Goal: Transaction & Acquisition: Purchase product/service

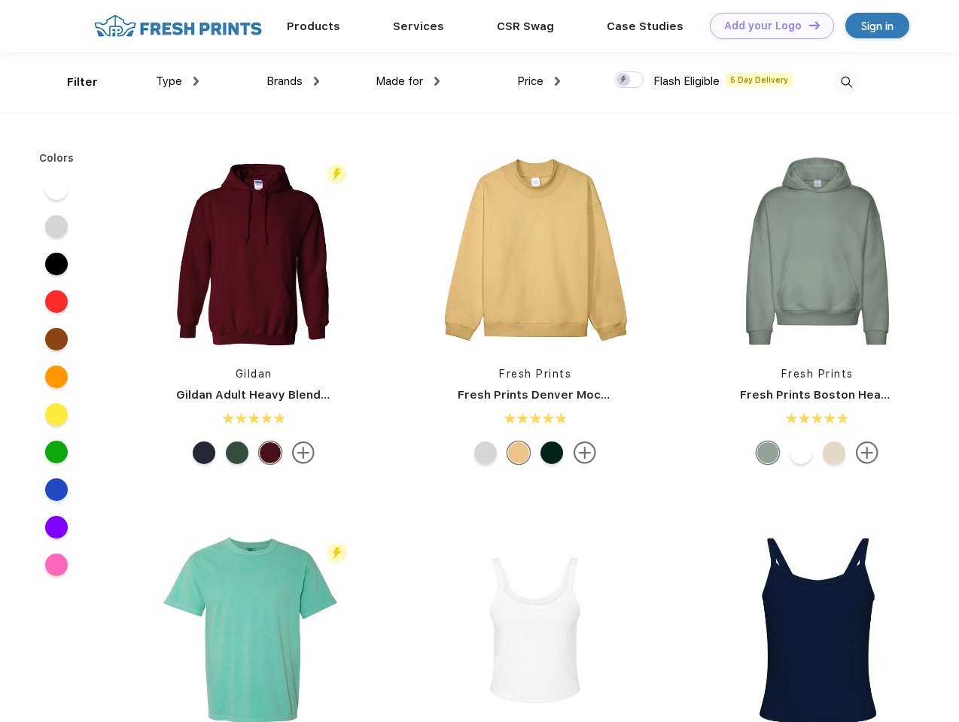
click at [766, 26] on link "Add your Logo Design Tool" at bounding box center [772, 26] width 124 height 26
click at [0, 0] on div "Design Tool" at bounding box center [0, 0] width 0 height 0
click at [808, 25] on link "Add your Logo Design Tool" at bounding box center [772, 26] width 124 height 26
click at [72, 82] on div "Filter" at bounding box center [82, 82] width 31 height 17
click at [178, 81] on span "Type" at bounding box center [169, 82] width 26 height 14
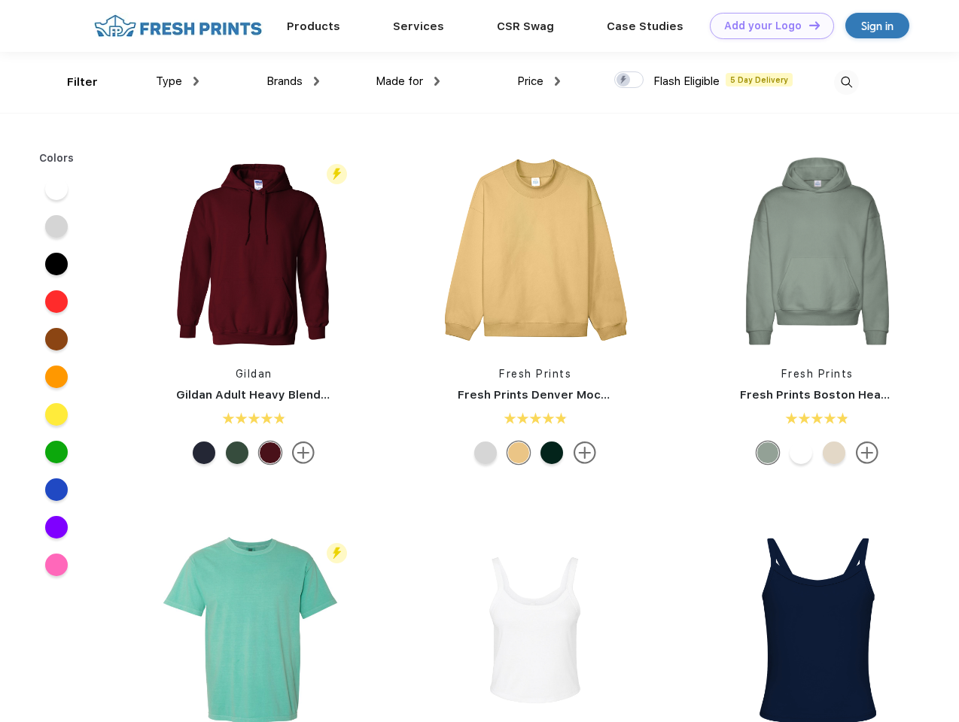
click at [293, 81] on span "Brands" at bounding box center [284, 82] width 36 height 14
click at [408, 81] on span "Made for" at bounding box center [399, 82] width 47 height 14
click at [539, 81] on span "Price" at bounding box center [530, 82] width 26 height 14
click at [629, 81] on div at bounding box center [628, 79] width 29 height 17
click at [624, 81] on input "checkbox" at bounding box center [619, 76] width 10 height 10
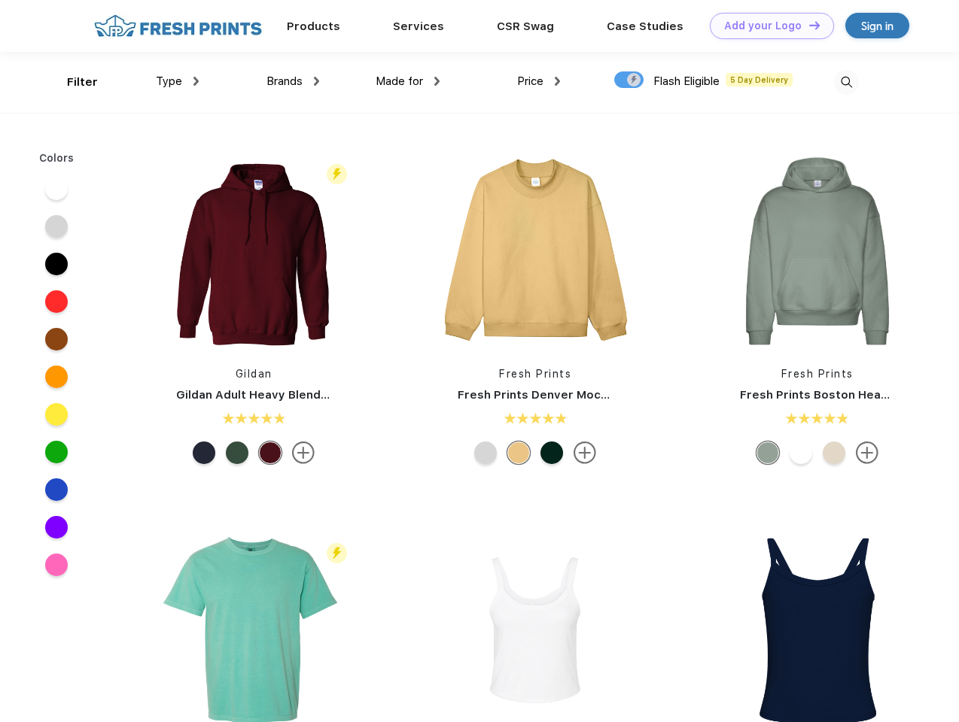
click at [846, 82] on img at bounding box center [846, 82] width 25 height 25
